Goal: Task Accomplishment & Management: Manage account settings

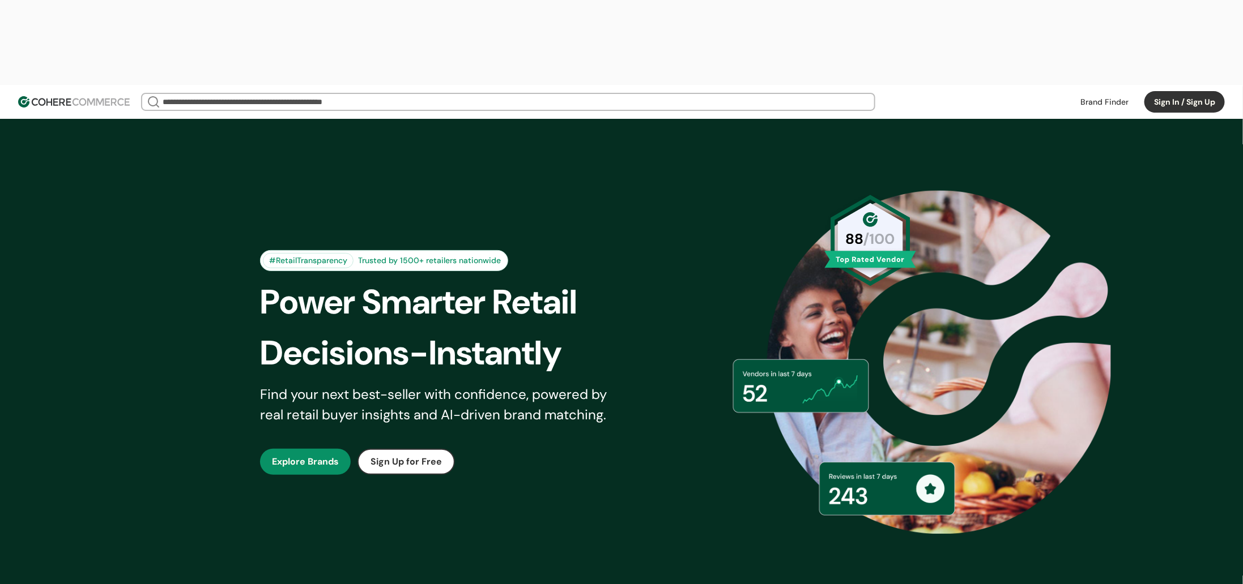
click at [1155, 91] on button "Sign In / Sign Up" at bounding box center [1184, 102] width 80 height 22
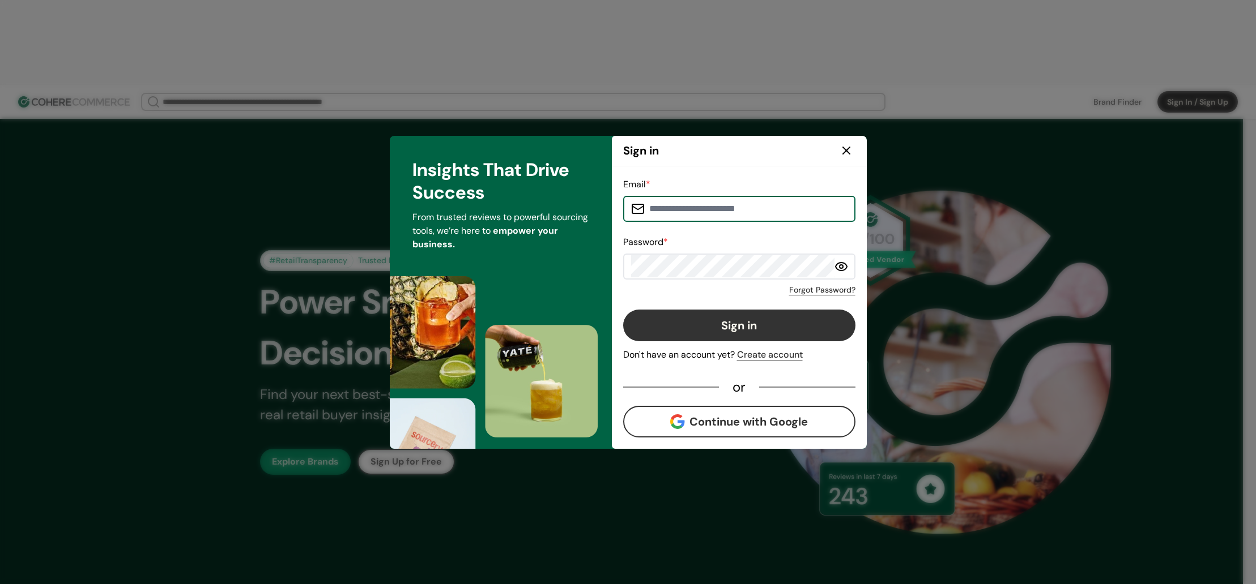
type input "**********"
click at [702, 334] on button "Sign in" at bounding box center [739, 326] width 232 height 32
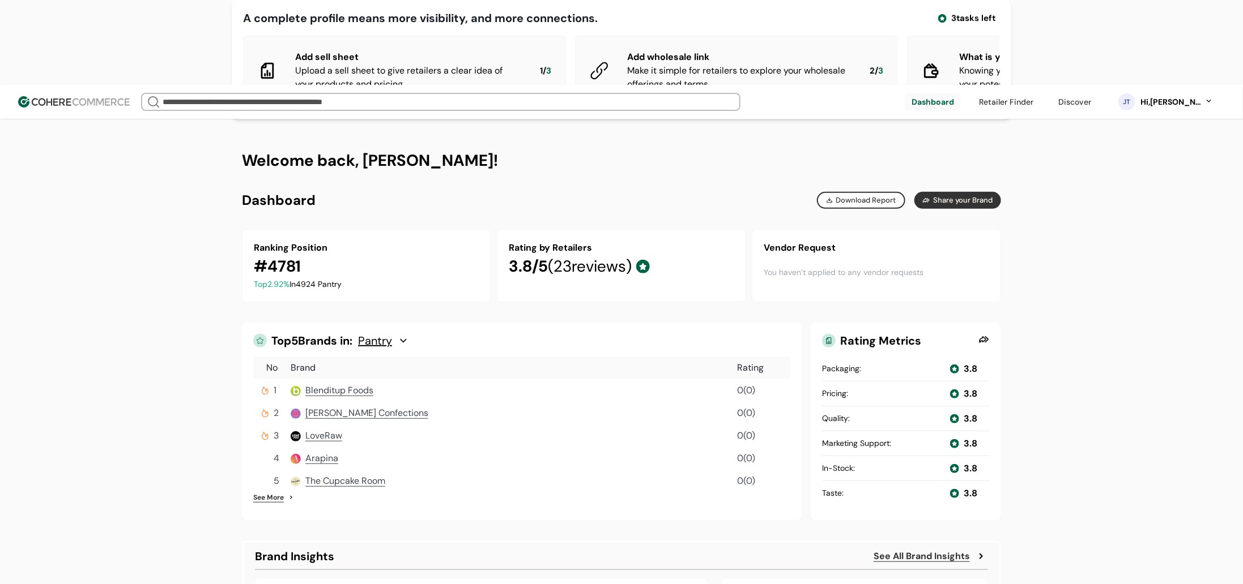
scroll to position [136, 0]
click at [292, 385] on img at bounding box center [296, 390] width 10 height 10
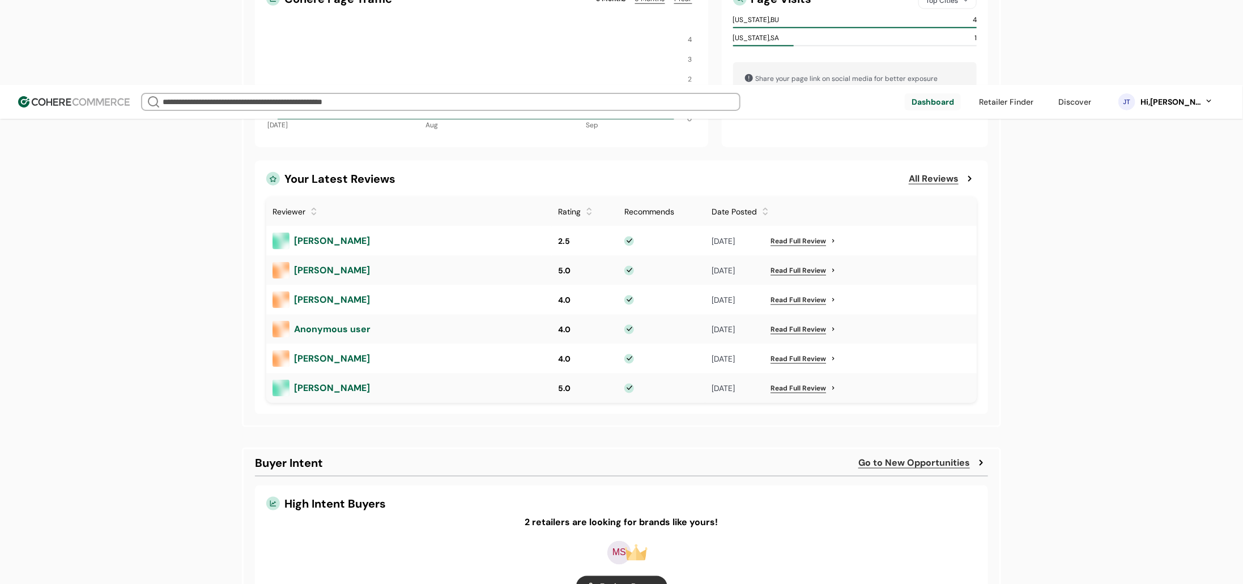
scroll to position [699, 0]
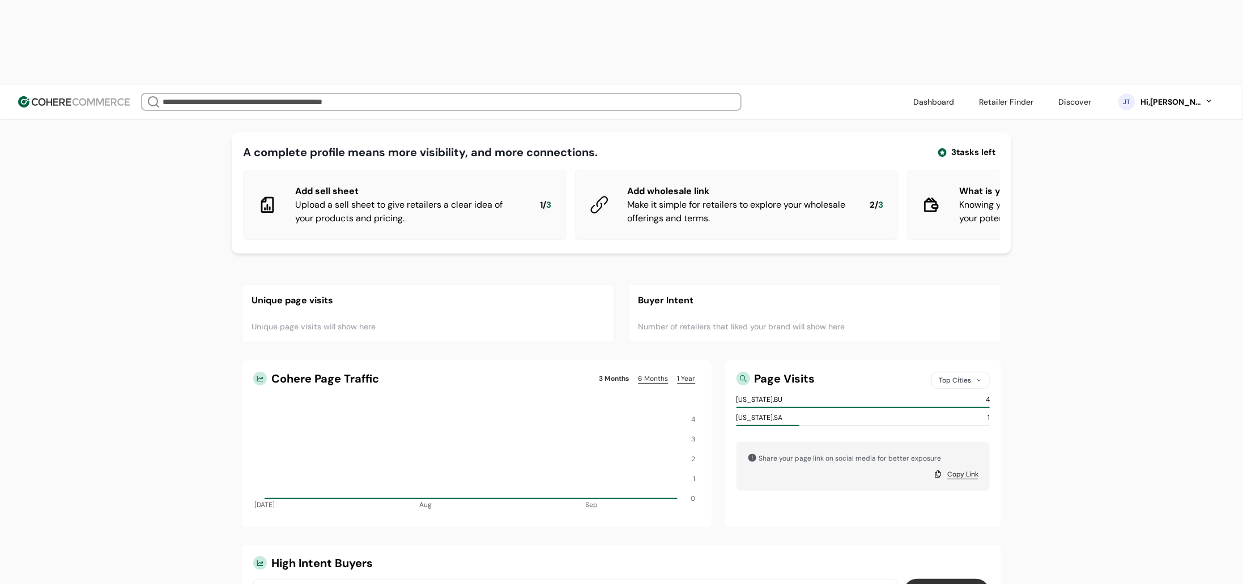
click at [1187, 88] on div "JT Hi, Jean Test" at bounding box center [1166, 102] width 118 height 28
click at [1187, 96] on div "Hi, Jean Test" at bounding box center [1170, 102] width 62 height 12
click at [1211, 96] on div "Hi, Jean Test" at bounding box center [1176, 102] width 74 height 12
click at [1198, 96] on div "Hi, Jean Test" at bounding box center [1170, 102] width 62 height 12
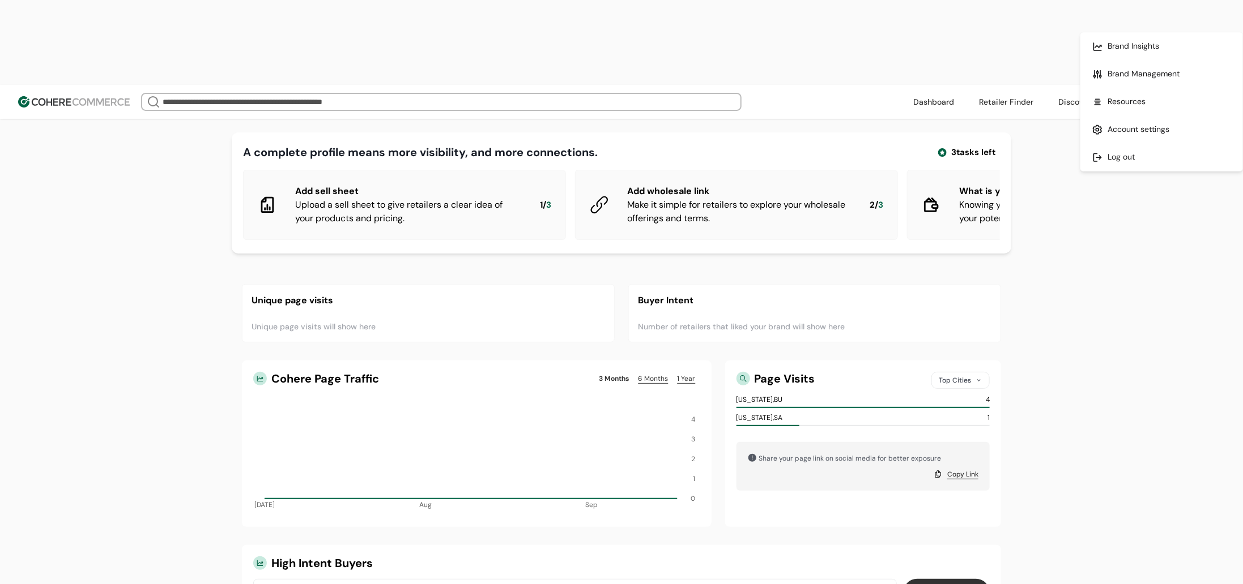
click at [1092, 164] on link at bounding box center [1162, 157] width 162 height 28
